Goal: Task Accomplishment & Management: Use online tool/utility

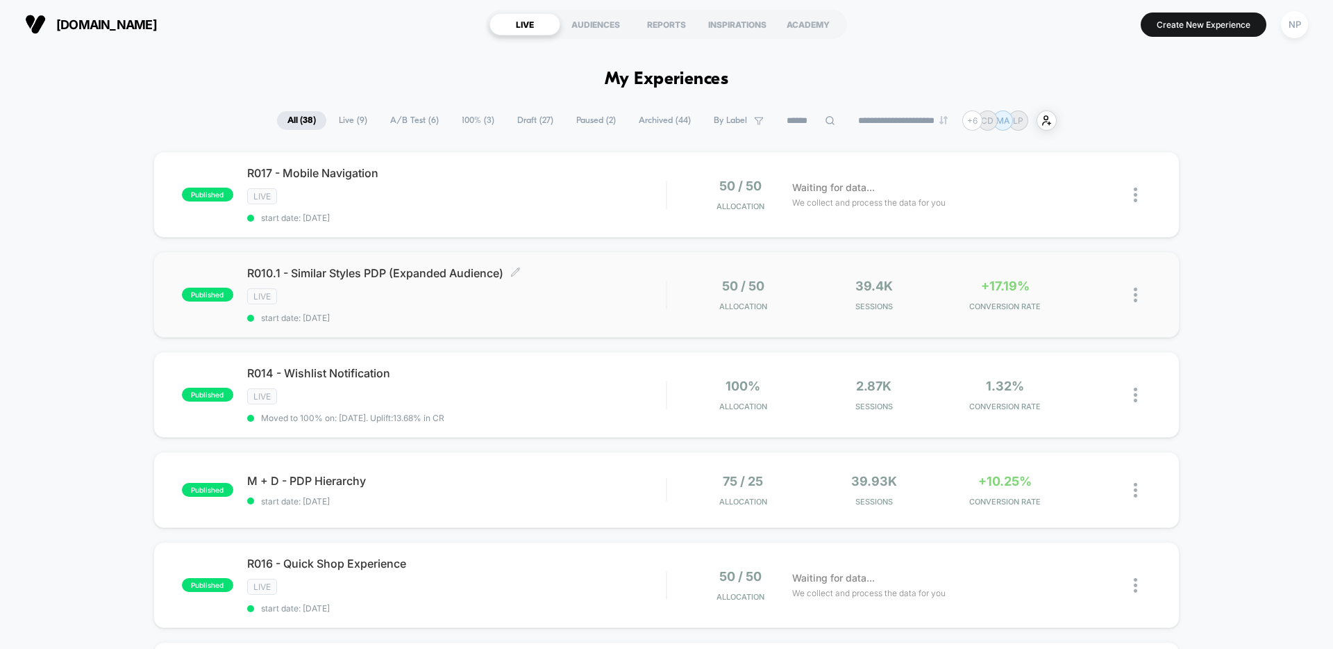
click at [511, 288] on div "LIVE" at bounding box center [456, 296] width 419 height 16
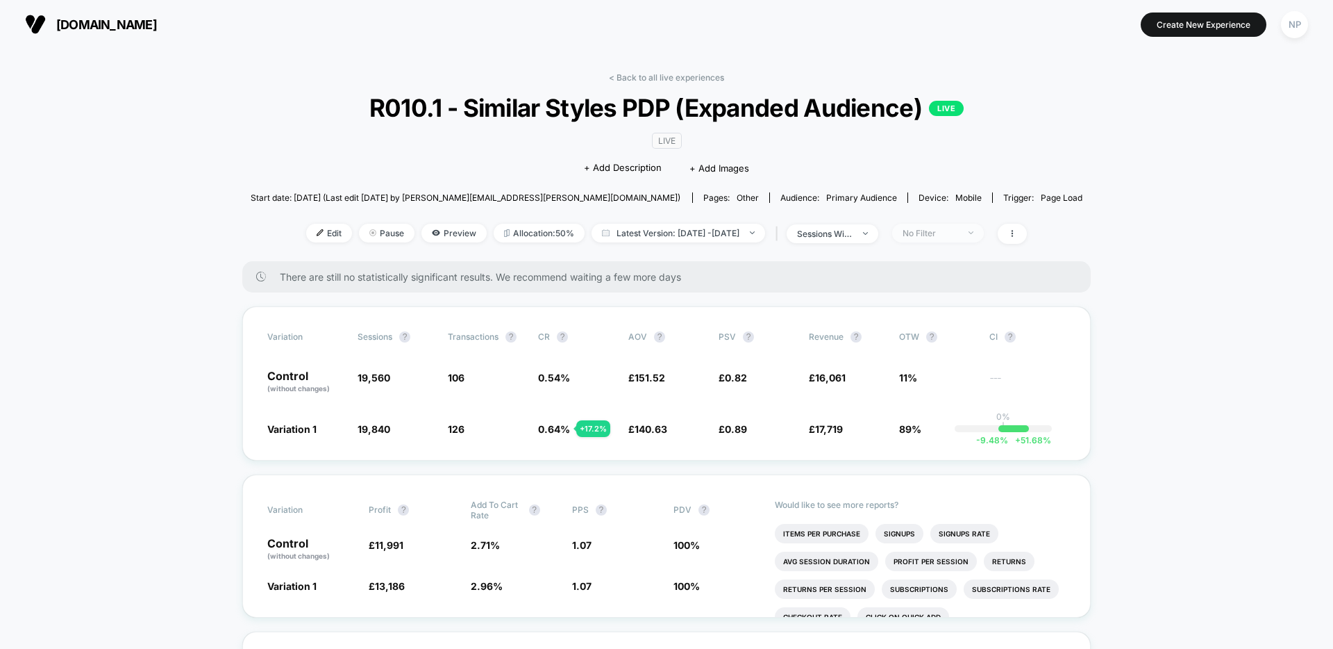
click at [959, 238] on span "No Filter" at bounding box center [938, 233] width 92 height 19
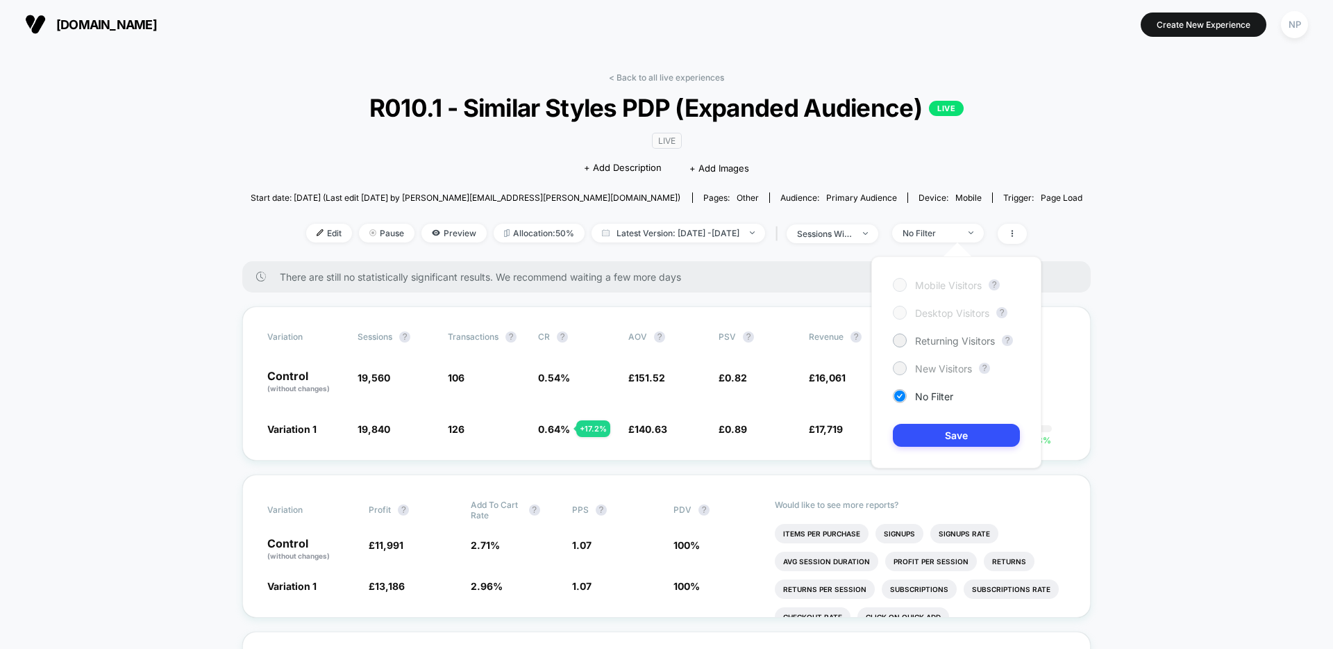
click at [928, 373] on span "New Visitors" at bounding box center [943, 368] width 57 height 12
click at [910, 431] on button "Save" at bounding box center [956, 435] width 127 height 23
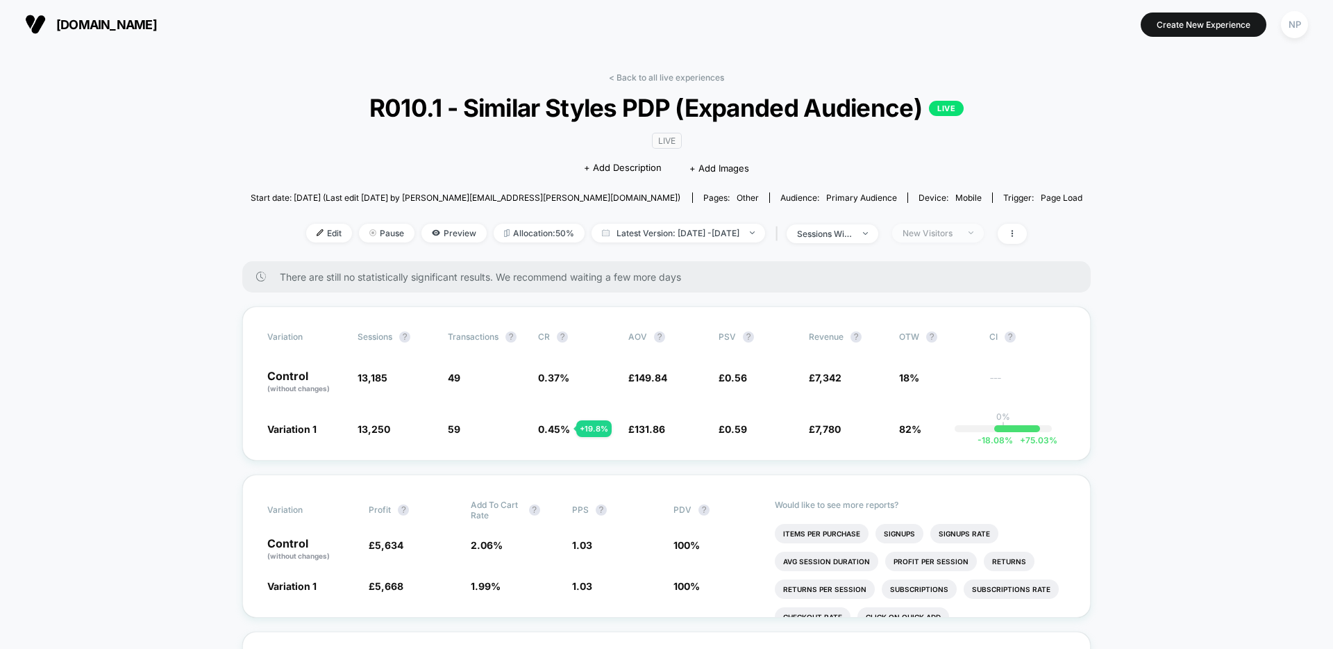
click at [930, 240] on span "New Visitors" at bounding box center [938, 233] width 92 height 19
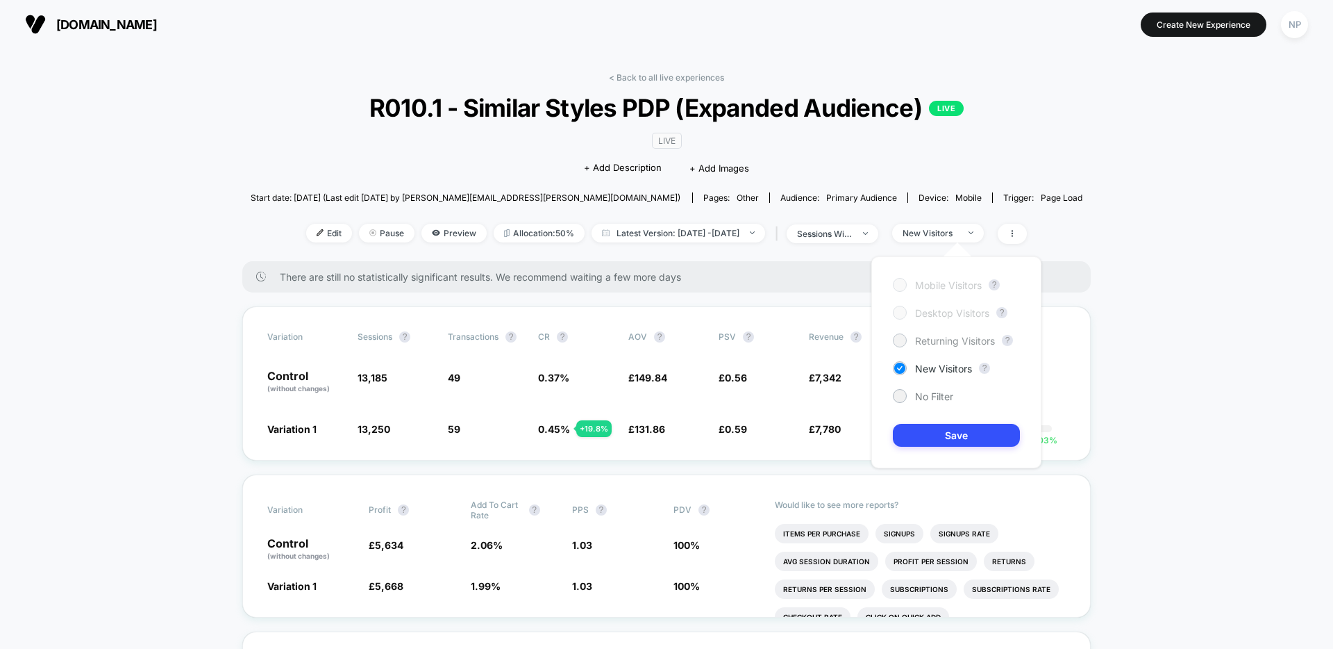
click at [921, 347] on div "Returning Visitors" at bounding box center [944, 340] width 102 height 14
click at [917, 433] on button "Save" at bounding box center [956, 435] width 127 height 23
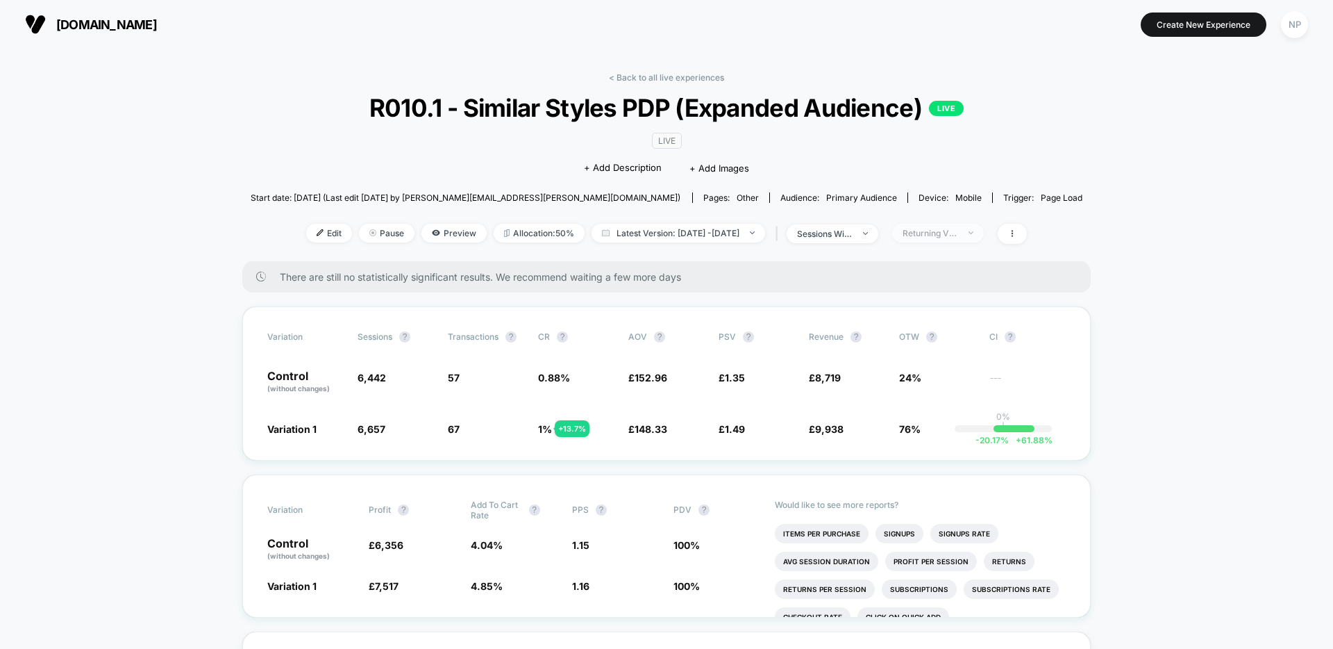
click at [948, 237] on div "Returning Visitors" at bounding box center [931, 233] width 56 height 10
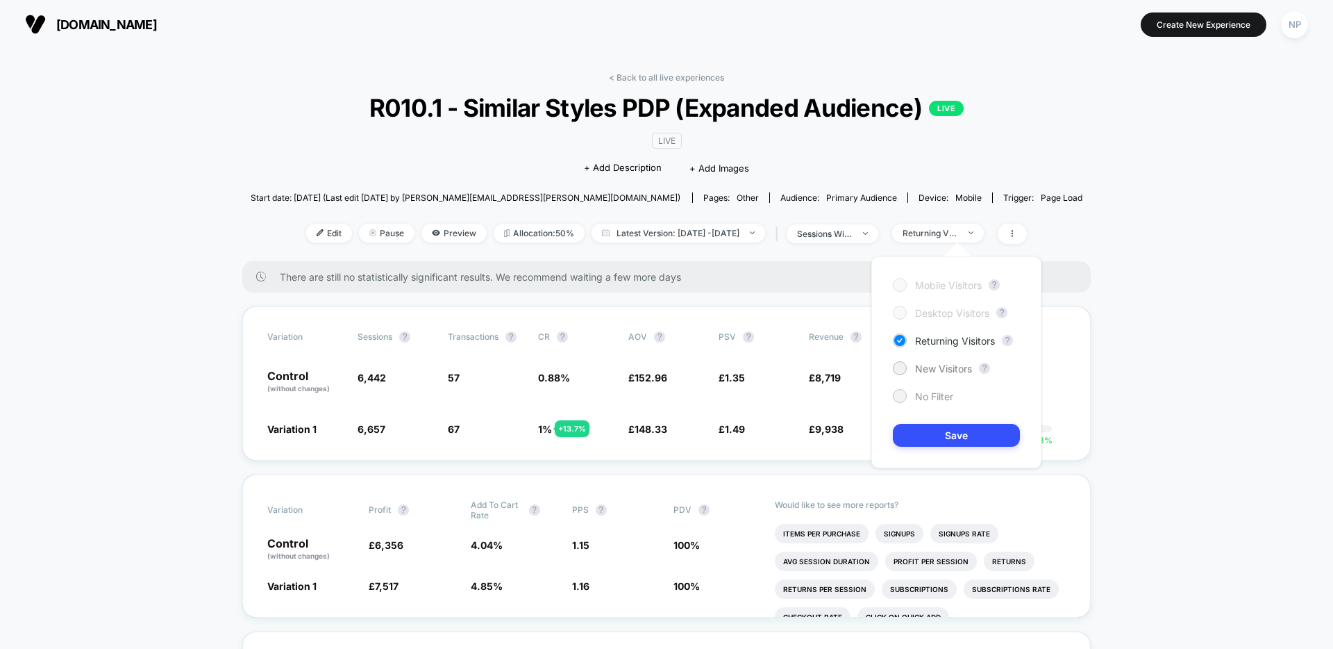
click at [930, 400] on span "No Filter" at bounding box center [934, 396] width 38 height 12
click at [921, 435] on button "Save" at bounding box center [956, 435] width 127 height 23
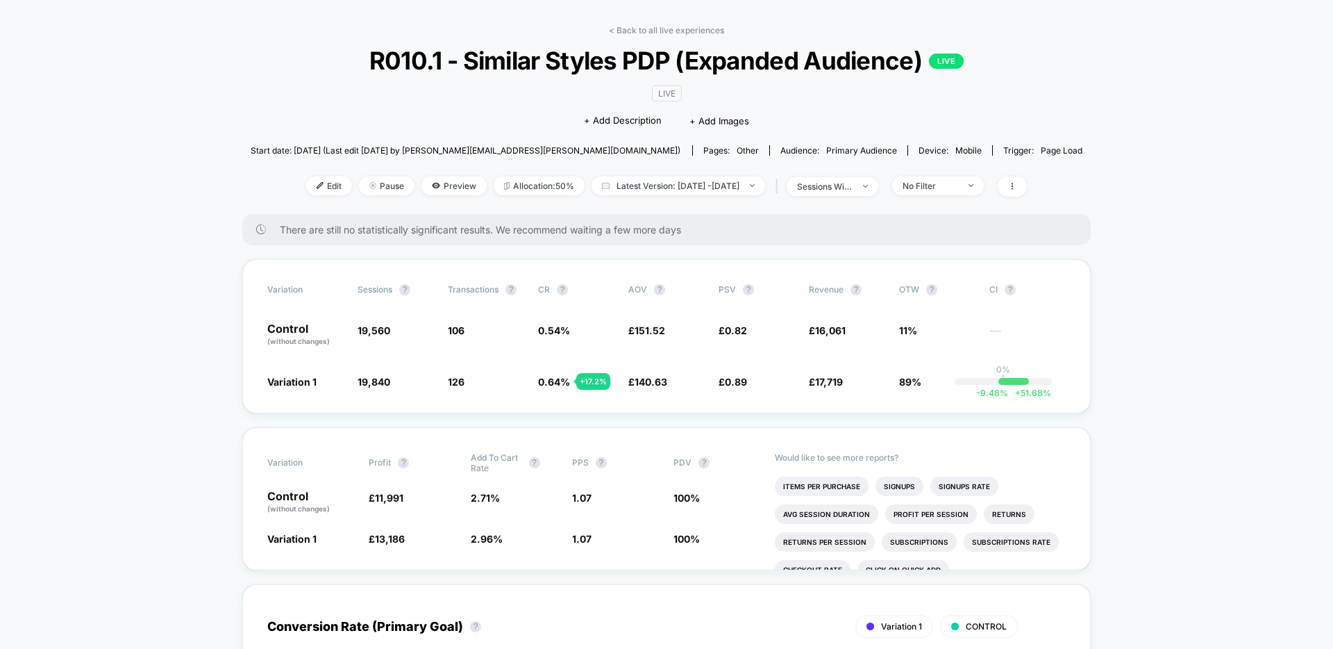
scroll to position [49, 0]
click at [701, 31] on link "< Back to all live experiences" at bounding box center [666, 29] width 115 height 10
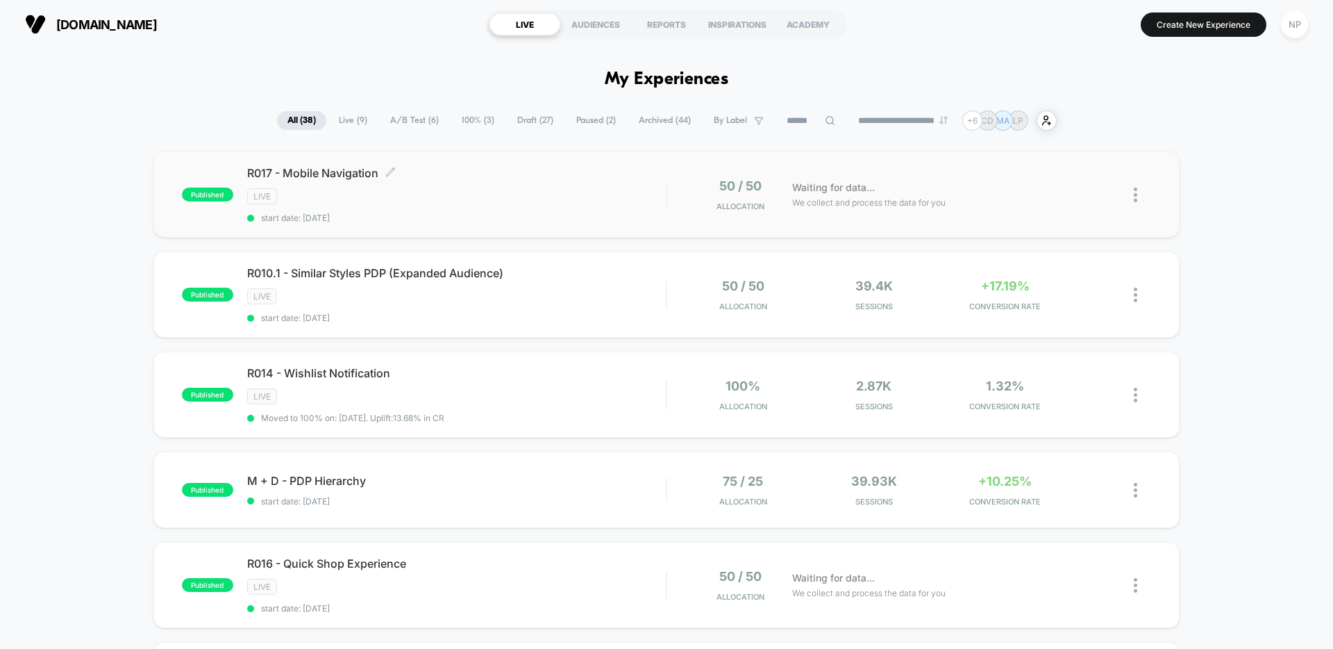
click at [561, 185] on div "R017 - Mobile Navigation Click to edit experience details Click to edit experie…" at bounding box center [456, 194] width 419 height 57
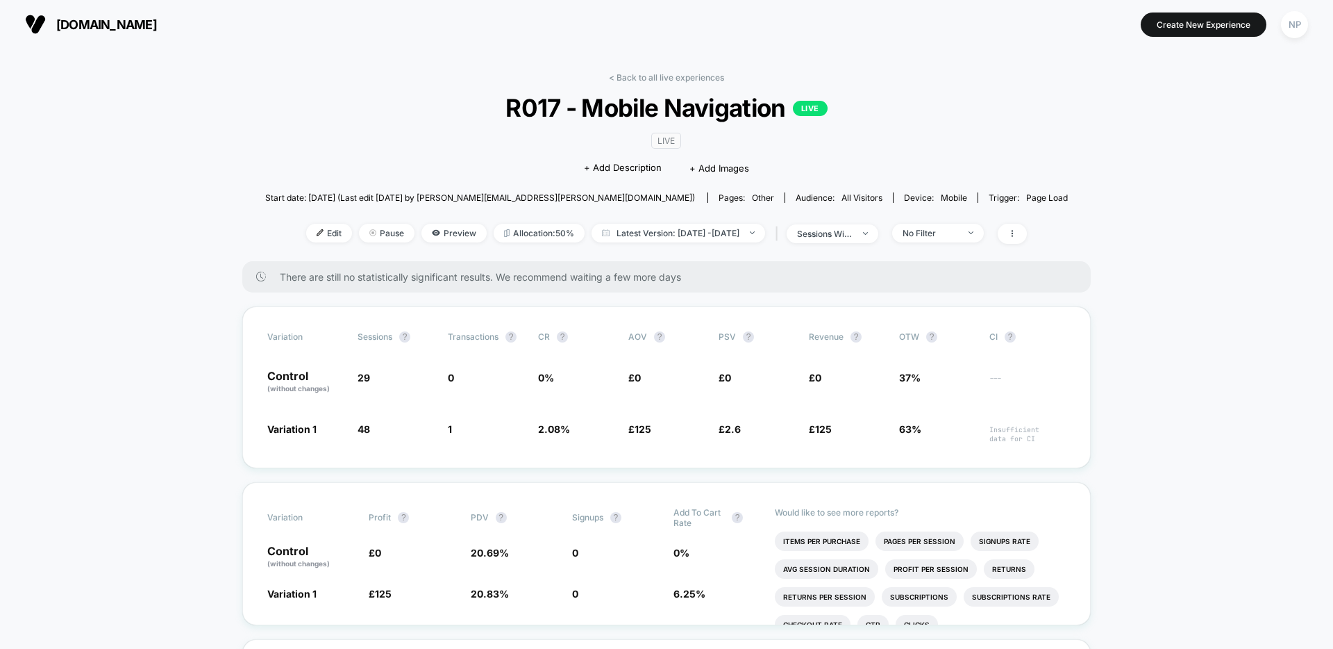
click at [646, 76] on link "< Back to all live experiences" at bounding box center [666, 77] width 115 height 10
